Goal: Navigation & Orientation: Find specific page/section

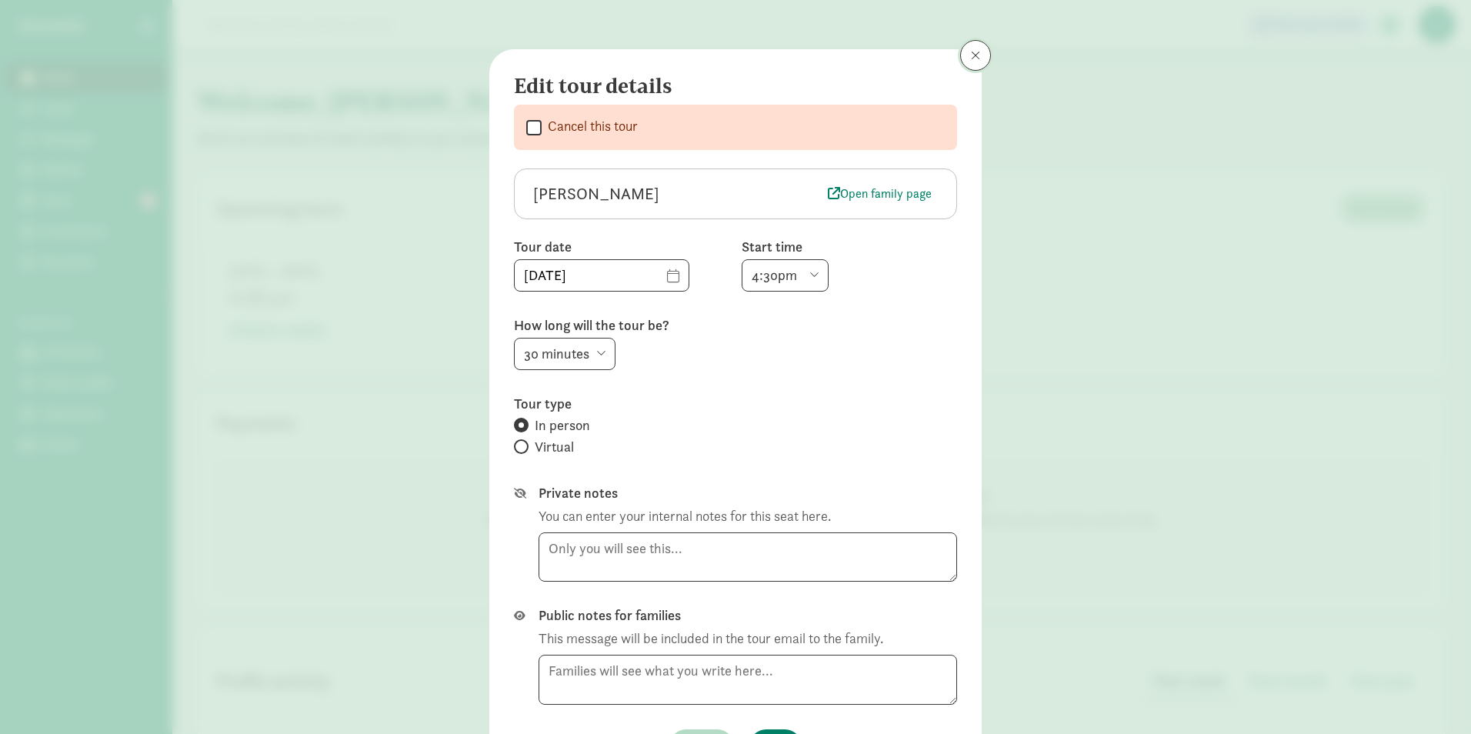
click at [971, 55] on span at bounding box center [975, 55] width 9 height 12
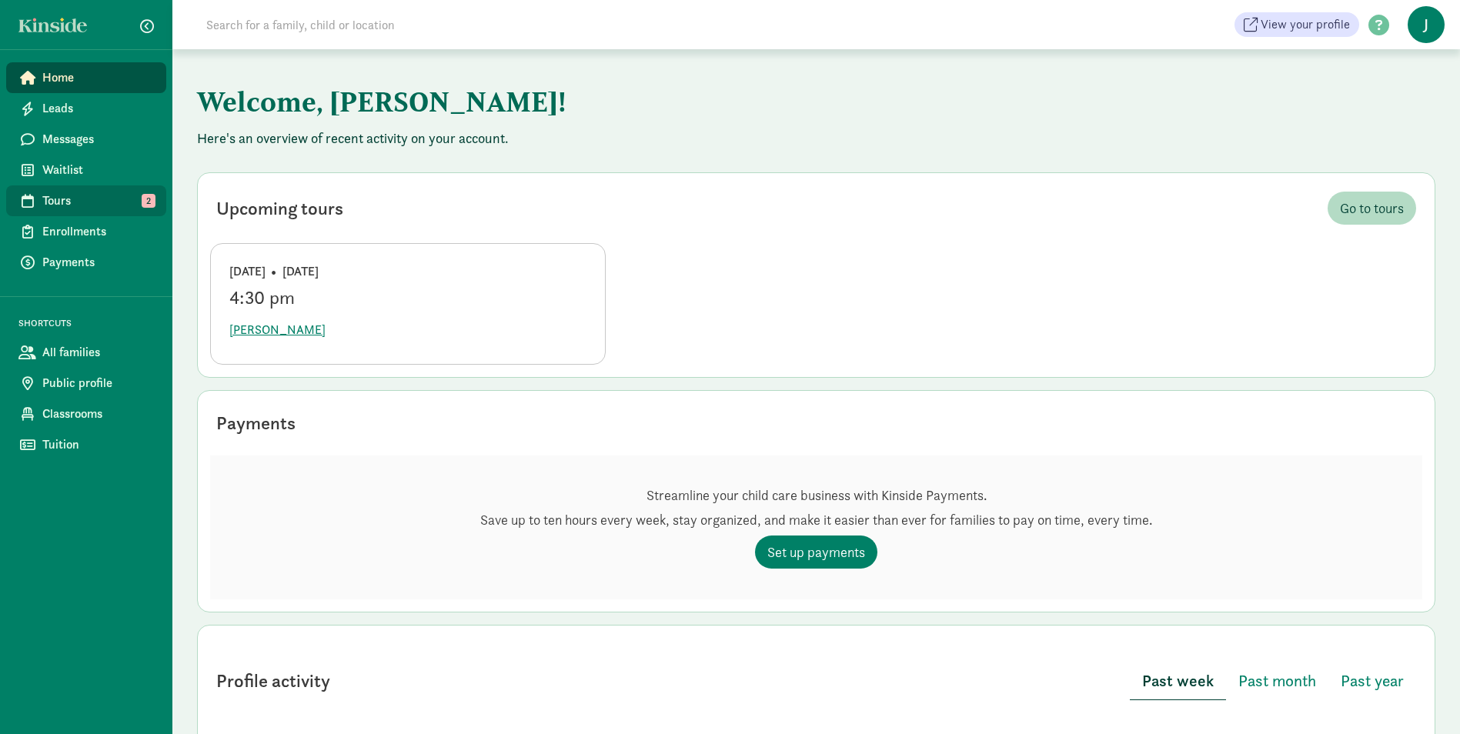
click at [68, 200] on span "Tours" at bounding box center [98, 201] width 112 height 18
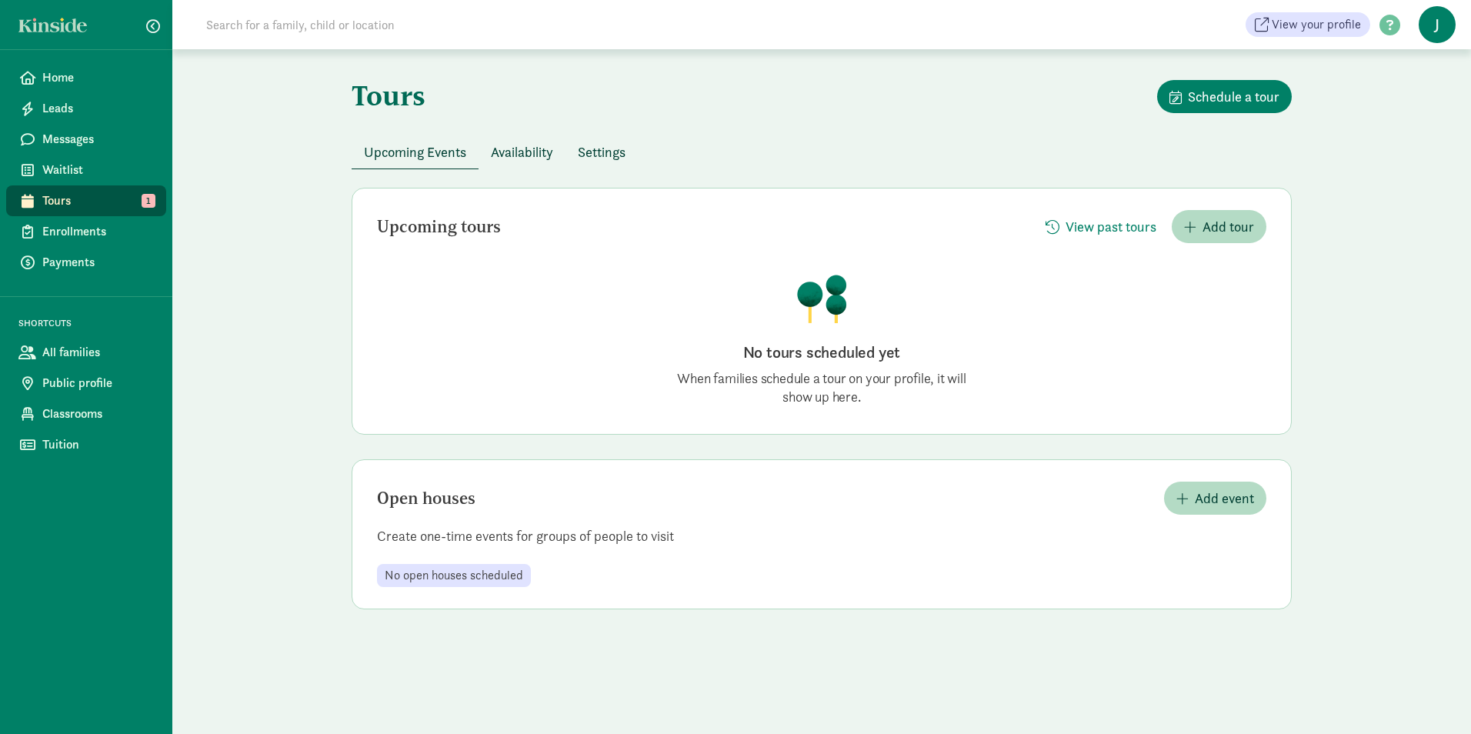
click at [522, 155] on span "Availability" at bounding box center [522, 152] width 62 height 21
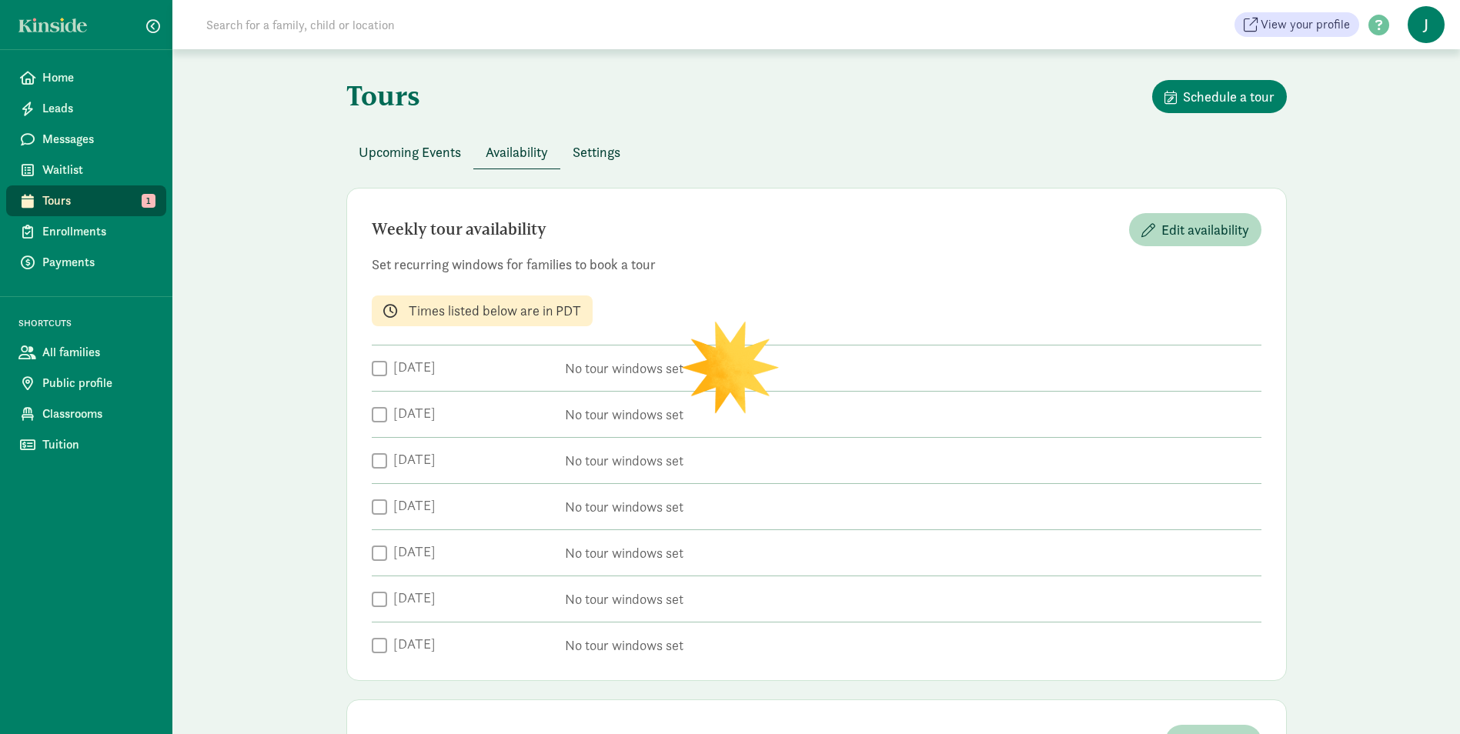
click at [605, 149] on span "Settings" at bounding box center [596, 152] width 48 height 21
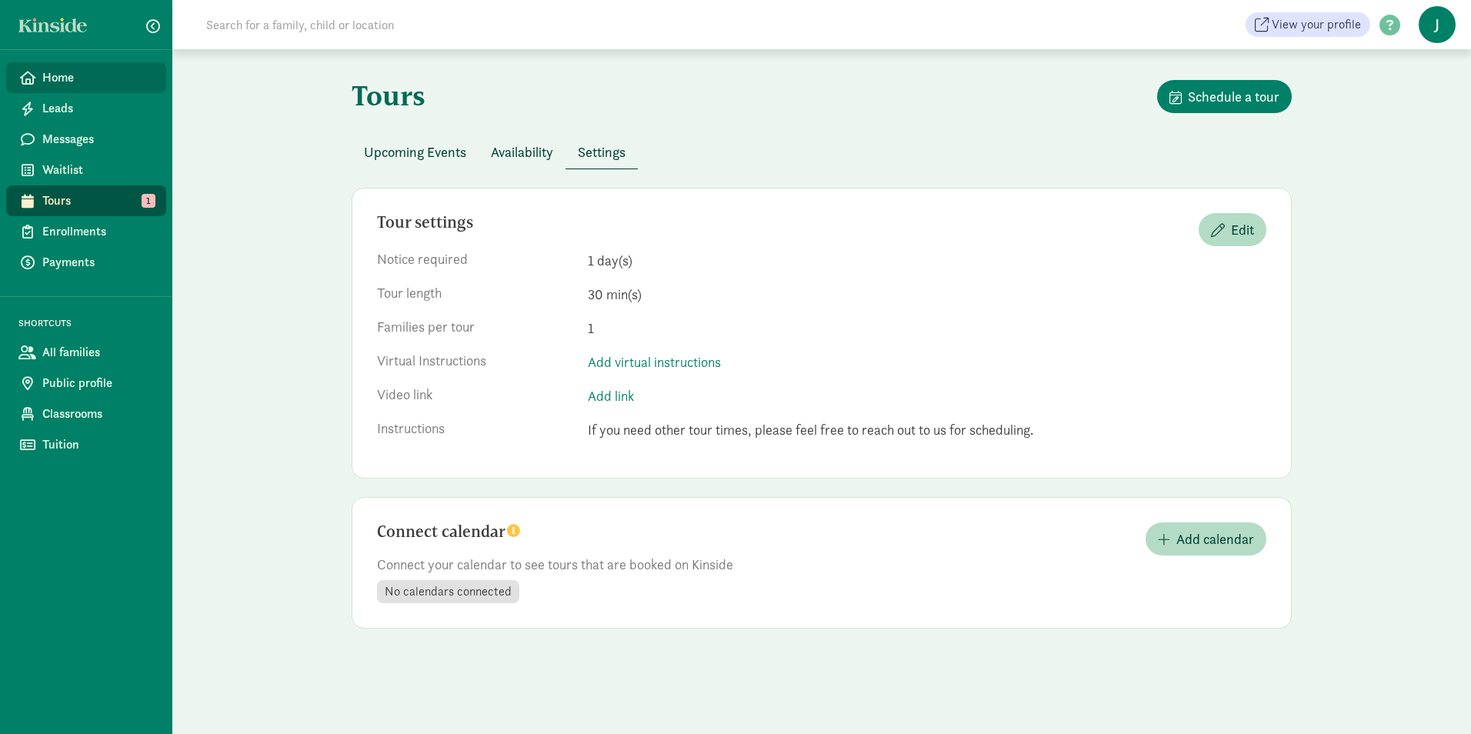
click at [64, 82] on span "Home" at bounding box center [98, 77] width 112 height 18
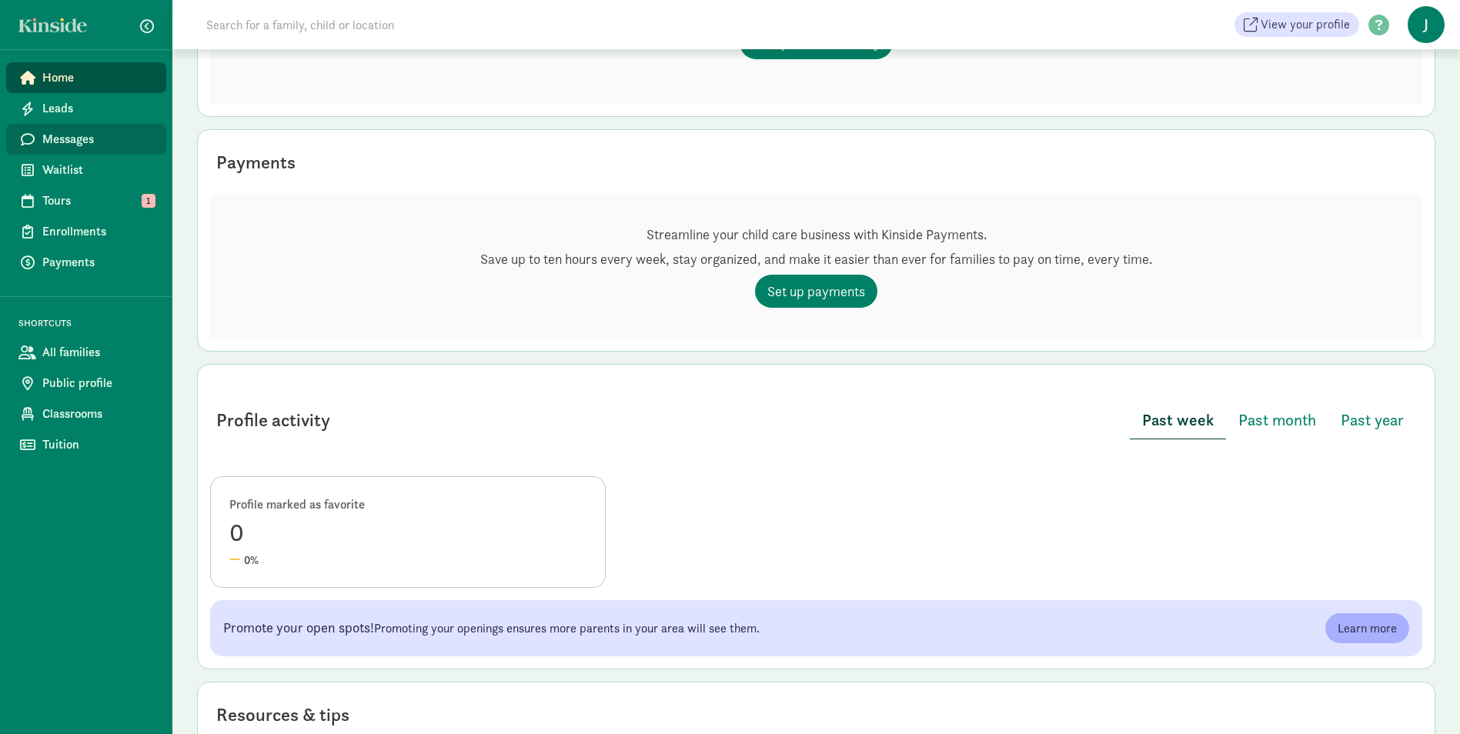
scroll to position [328, 0]
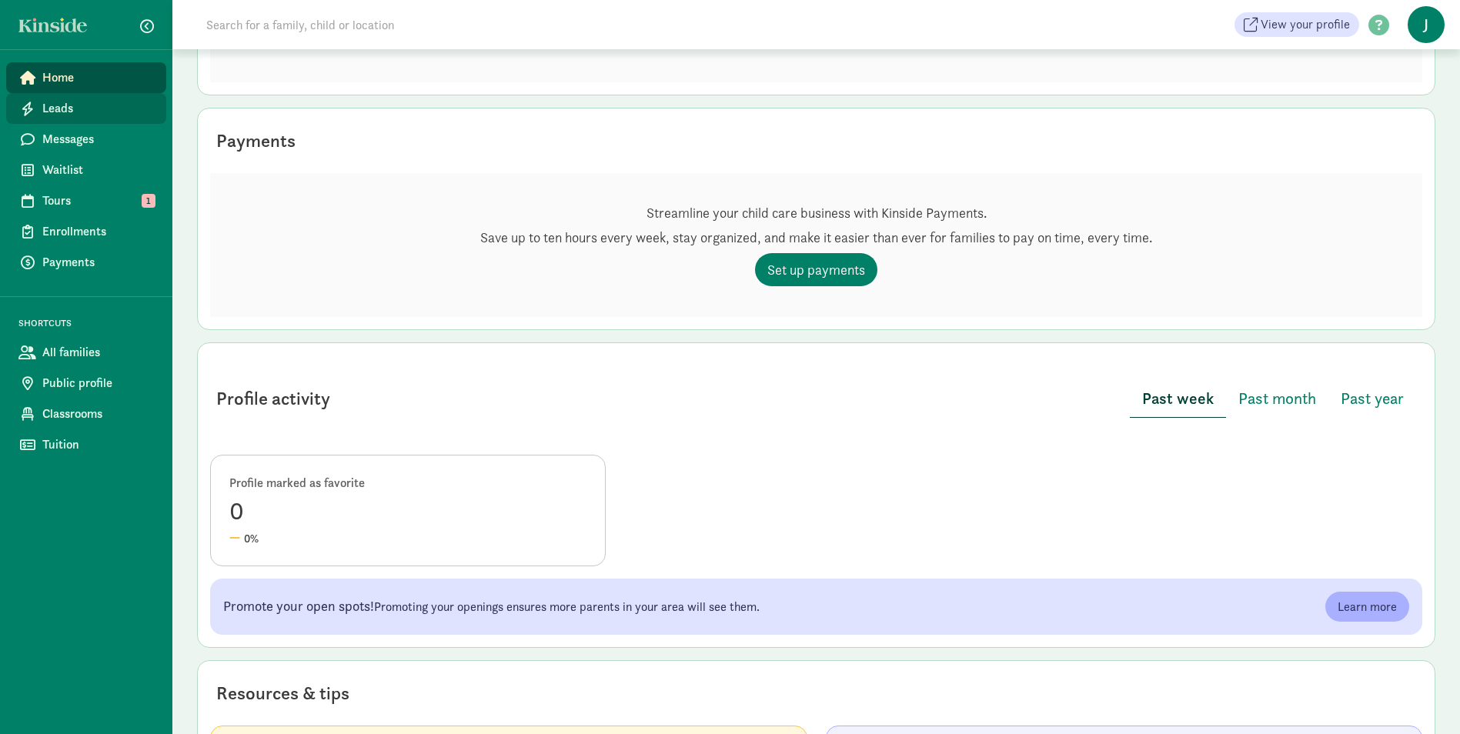
click at [84, 102] on span "Leads" at bounding box center [98, 108] width 112 height 18
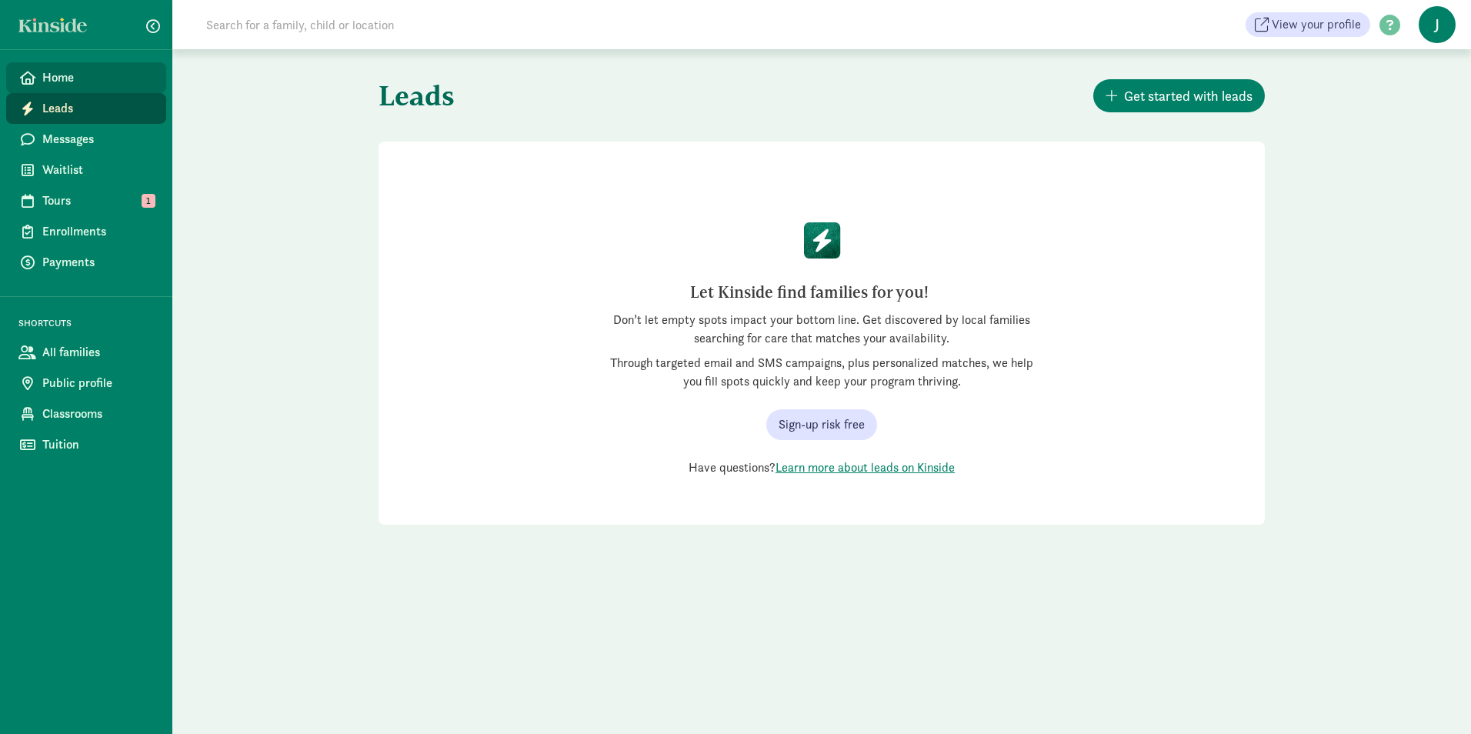
click at [91, 78] on span "Home" at bounding box center [98, 77] width 112 height 18
